Goal: Information Seeking & Learning: Find specific fact

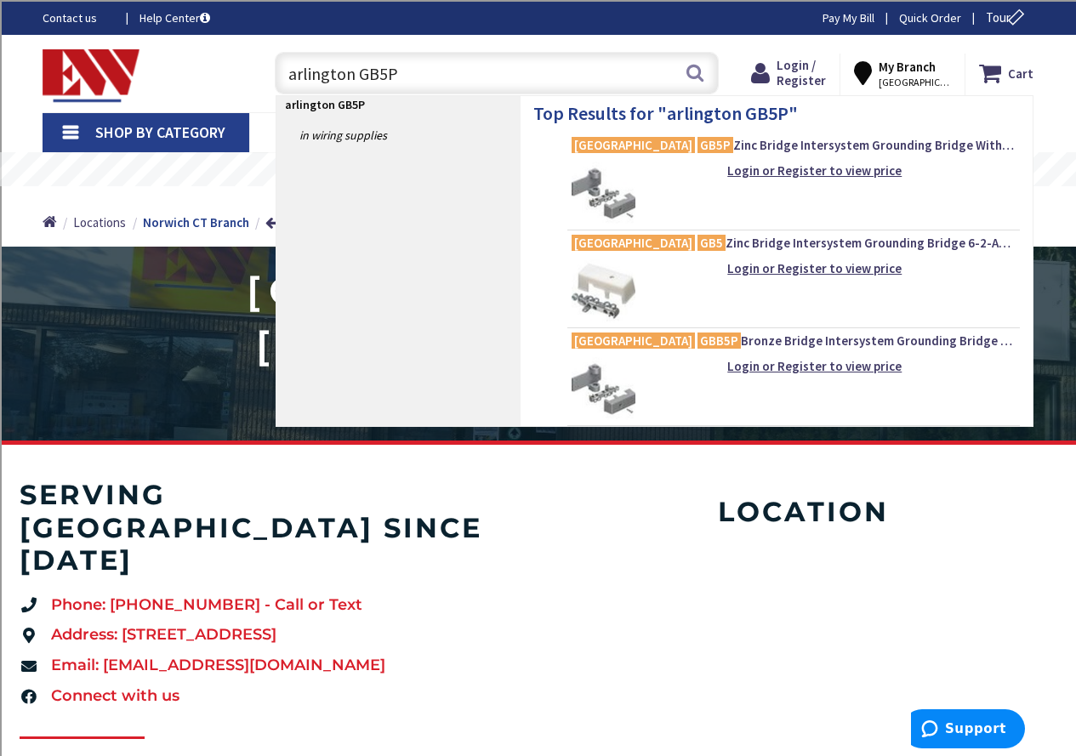
type input "arlington GB5P"
click at [602, 192] on img at bounding box center [604, 194] width 64 height 64
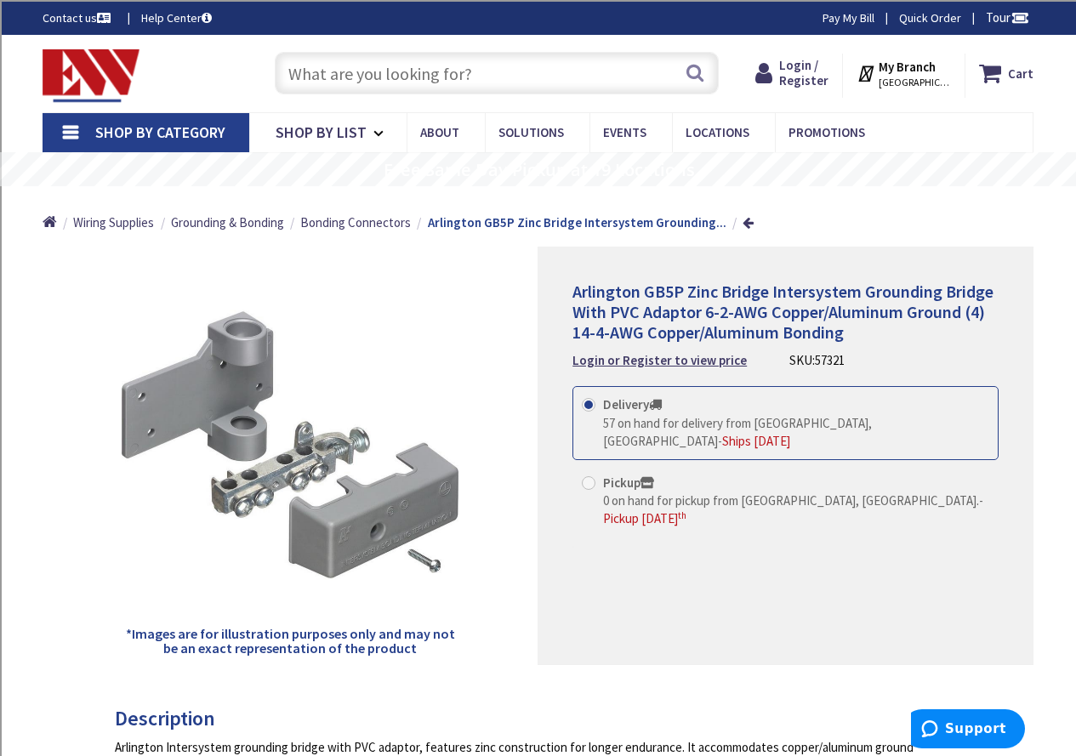
click at [411, 70] on input "text" at bounding box center [497, 73] width 444 height 43
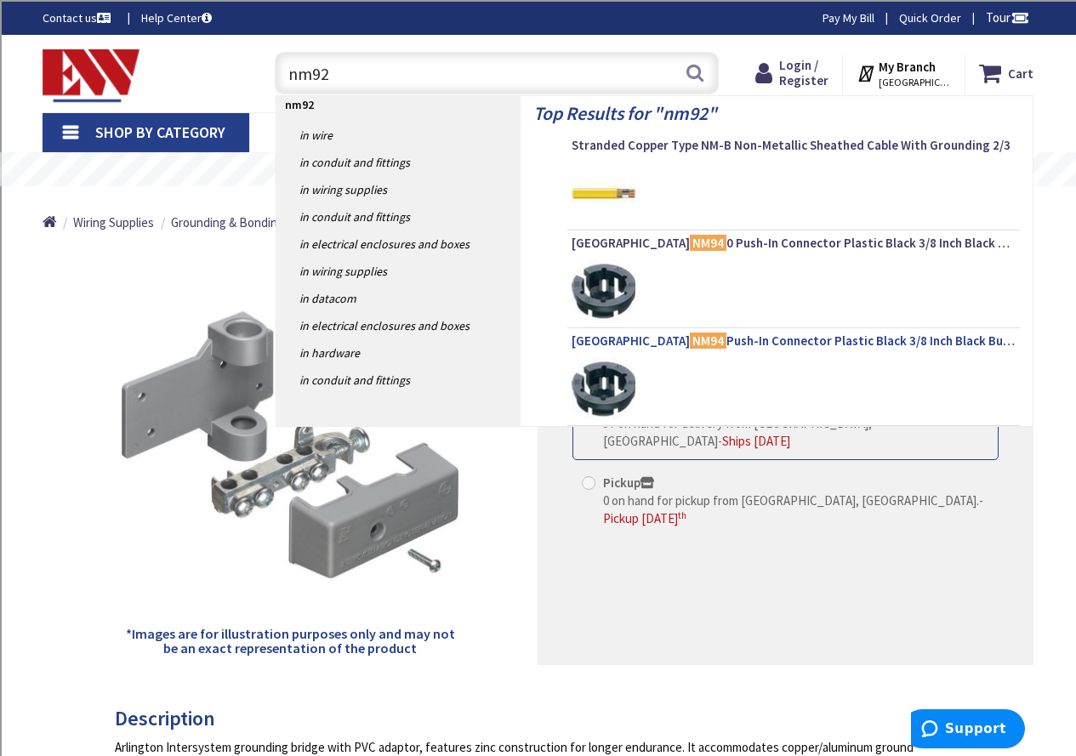
type input "nm92"
click at [772, 343] on span "Arlington NM94 Push-In Connector Plastic Black 3/8 Inch Black Button™" at bounding box center [794, 341] width 444 height 17
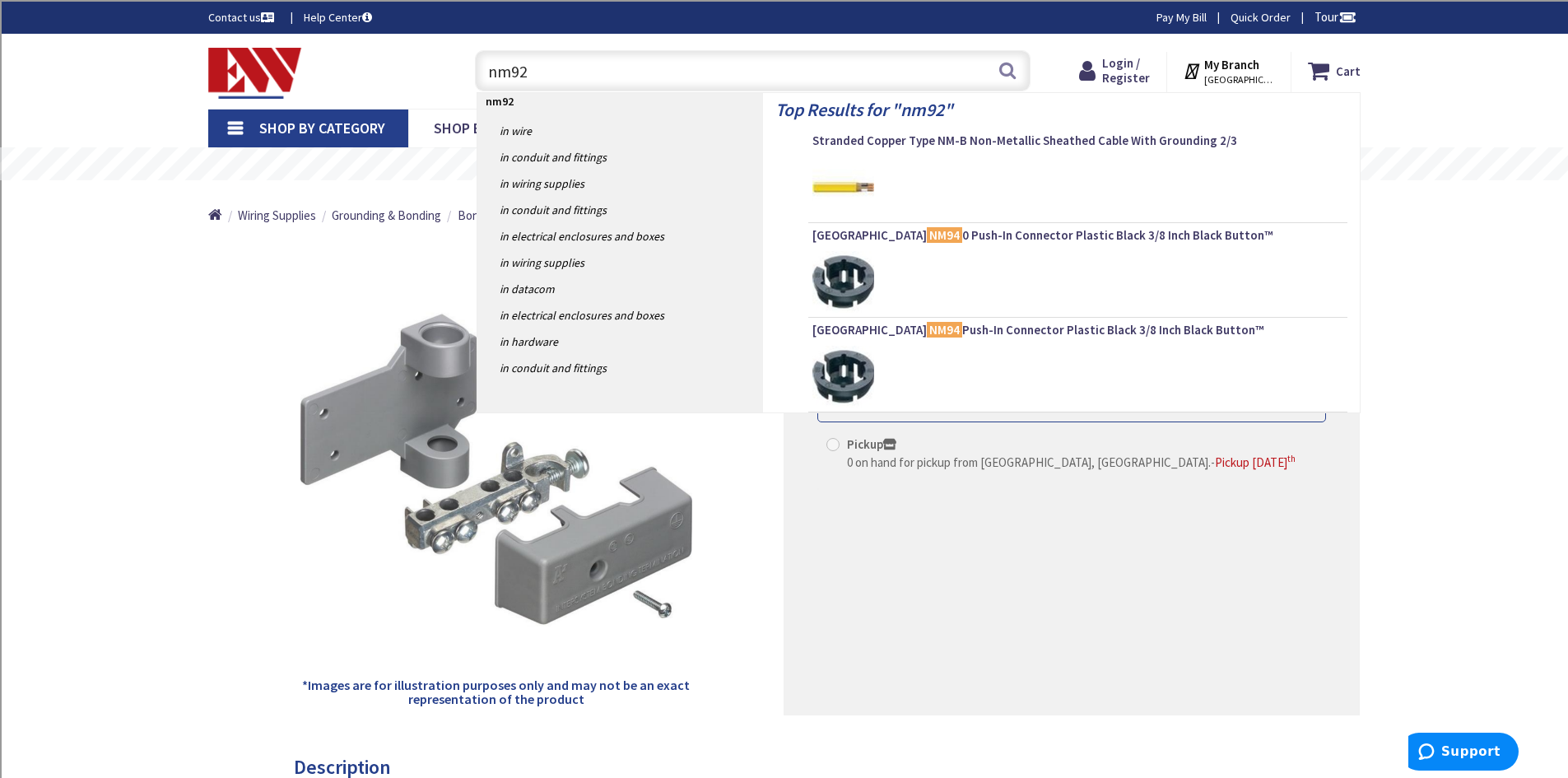
click at [1021, 177] on div at bounding box center [1078, 188] width 531 height 62
click at [972, 232] on span "Arlington NM94 0 Push-In Connector Plastic Black 3/8 Inch Black Button™" at bounding box center [1078, 235] width 531 height 16
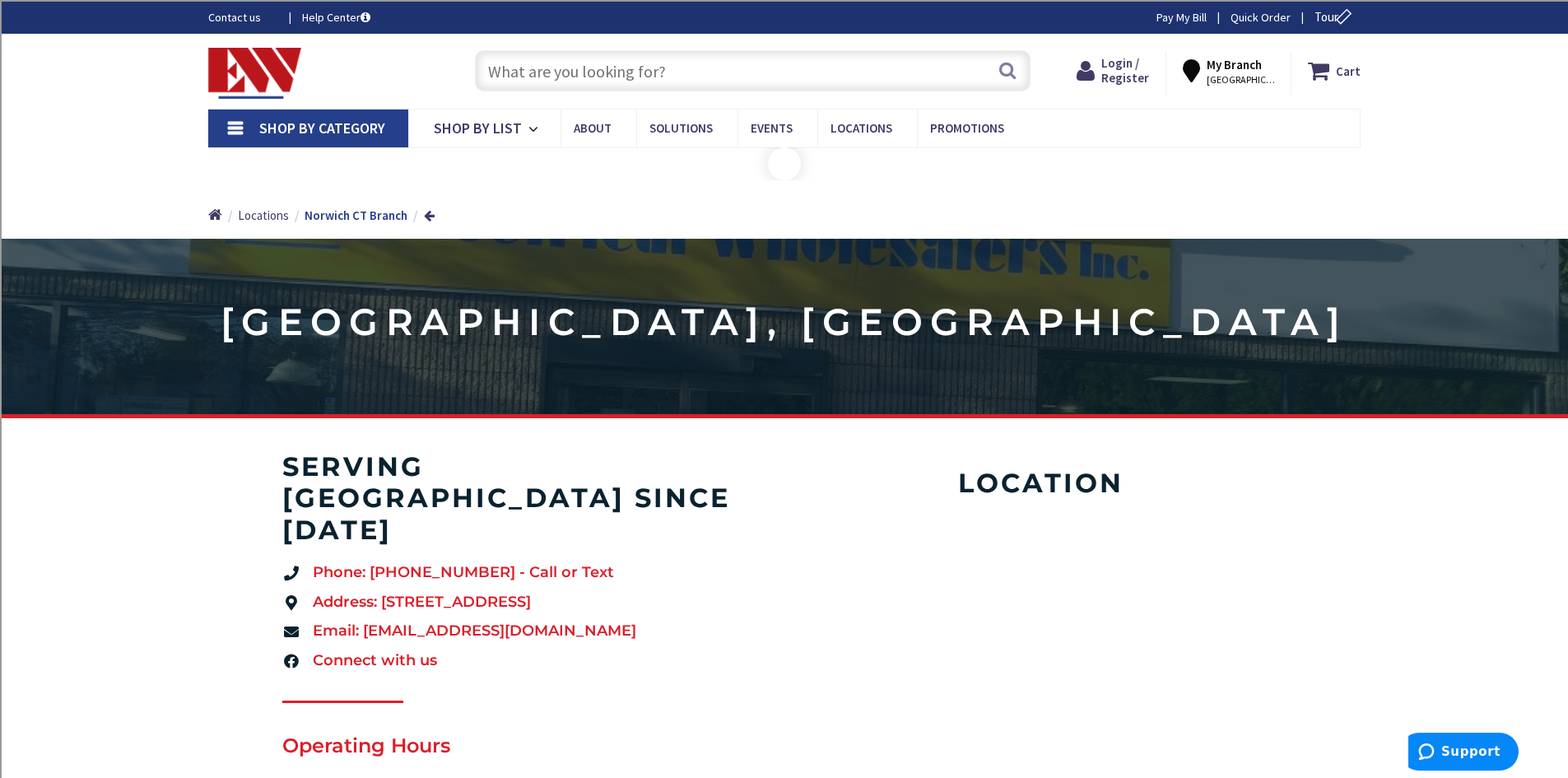
click at [572, 73] on input "text" at bounding box center [753, 71] width 555 height 42
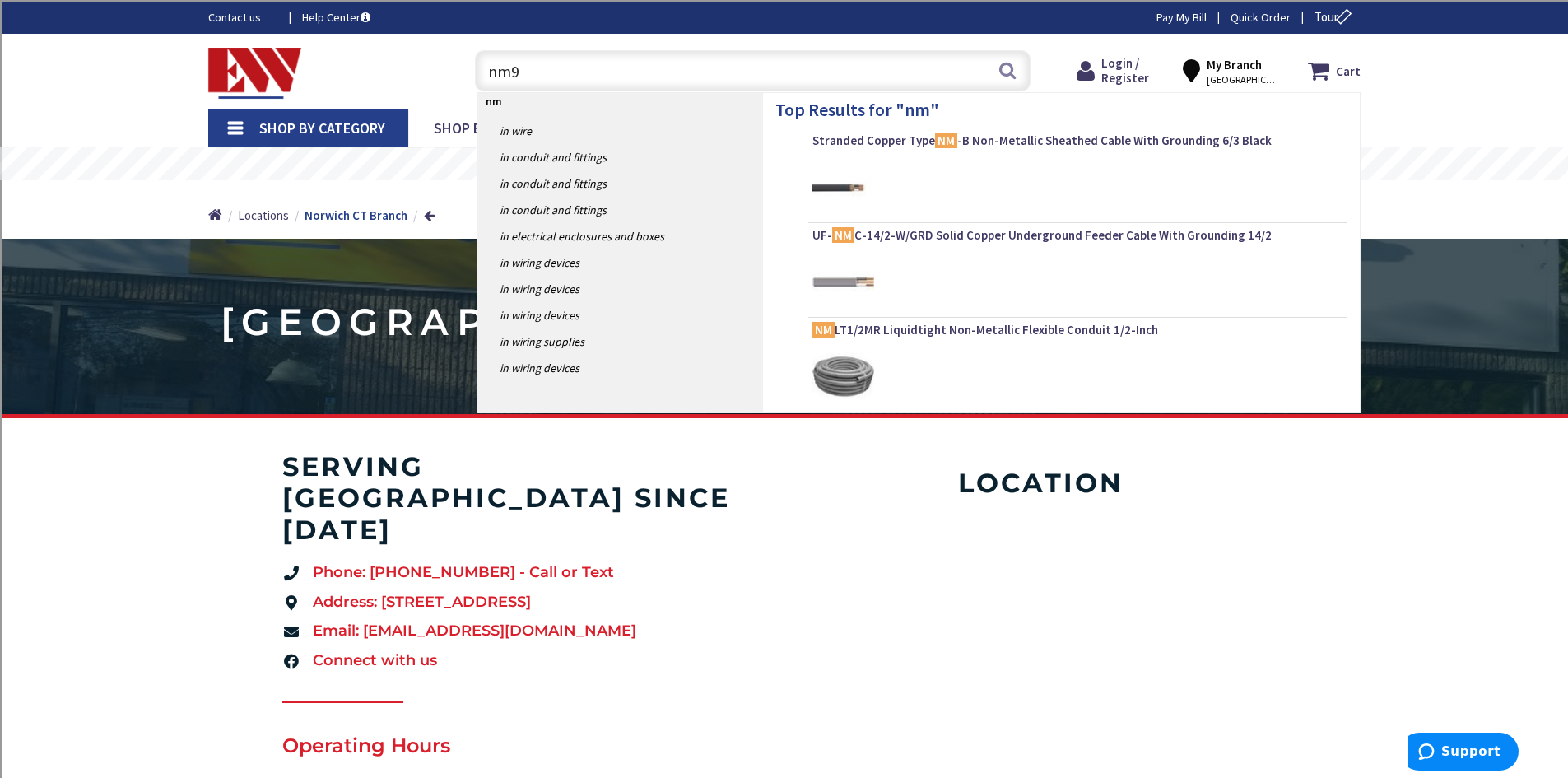
type input "nm94"
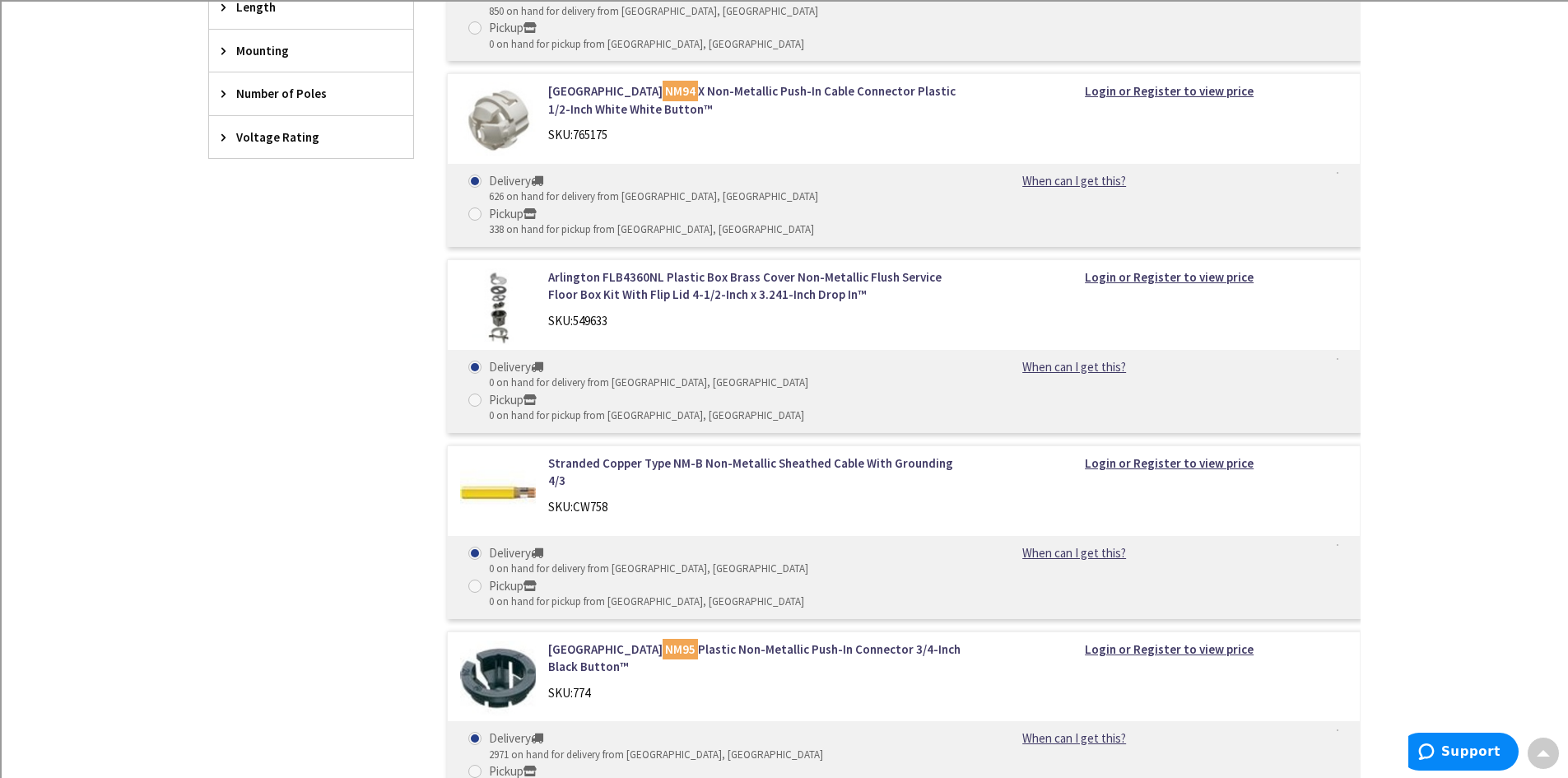
scroll to position [1152, 0]
